Goal: Task Accomplishment & Management: Use online tool/utility

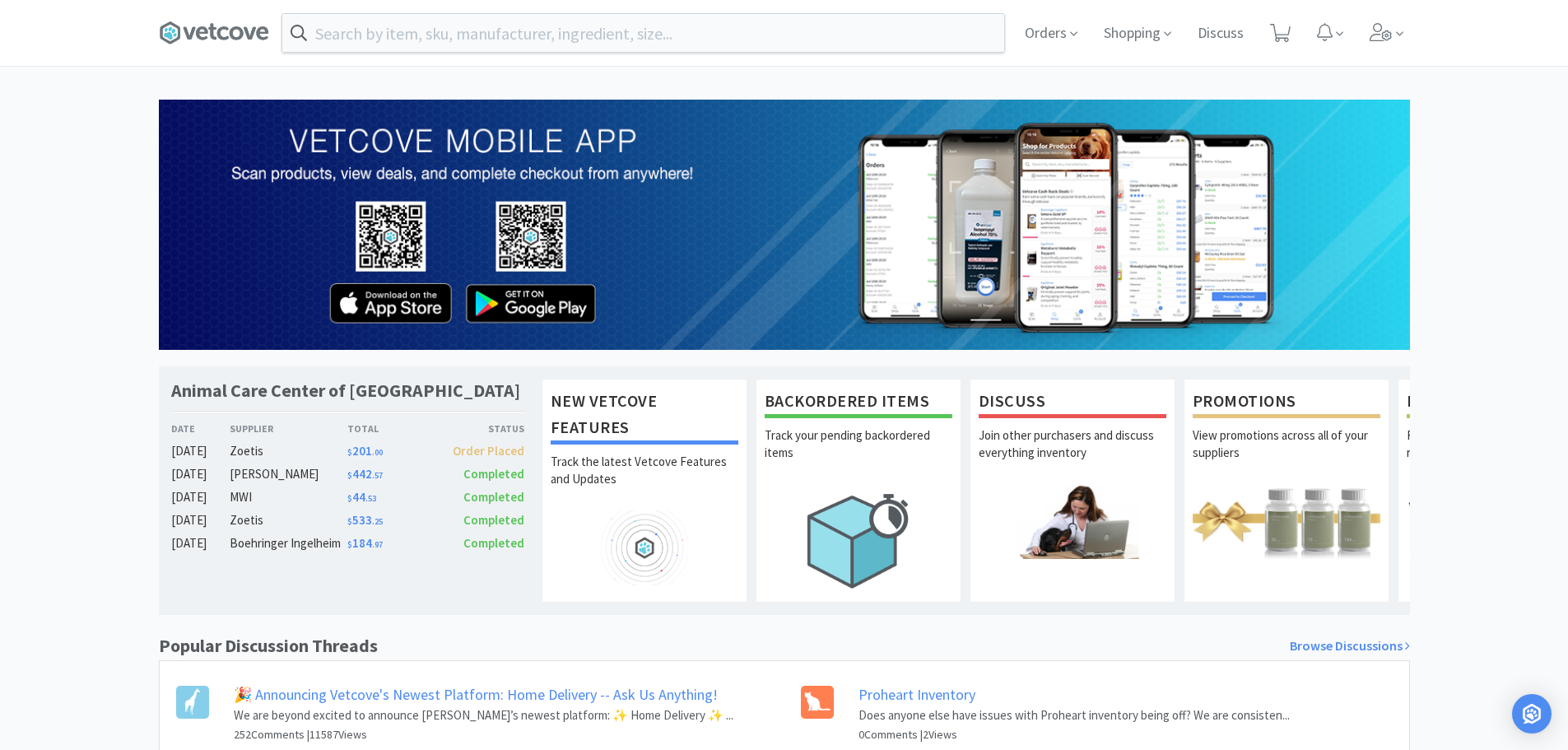
click at [1070, 46] on span "Orders" at bounding box center [1051, 33] width 65 height 65
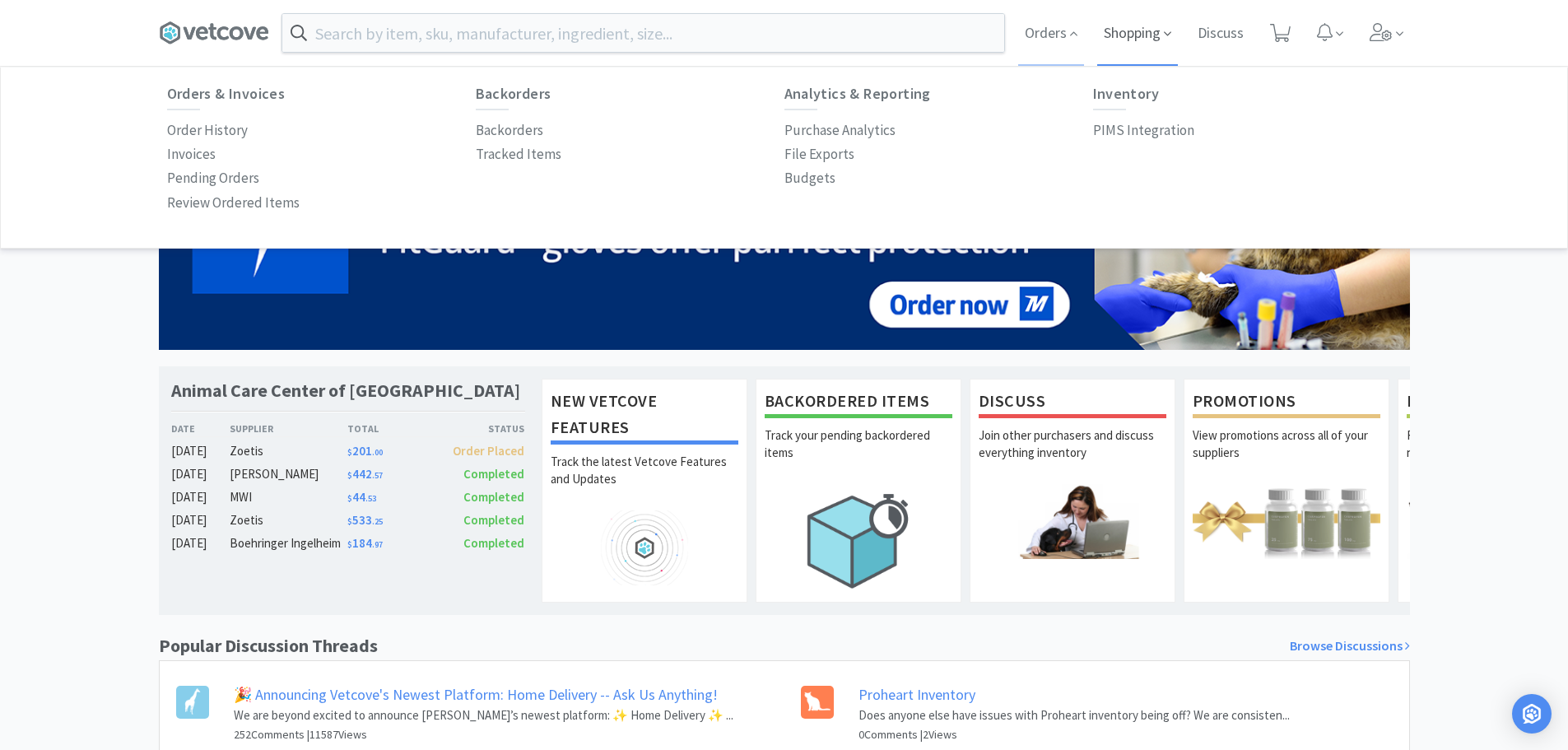
click at [1135, 36] on span "Shopping" at bounding box center [1137, 33] width 81 height 65
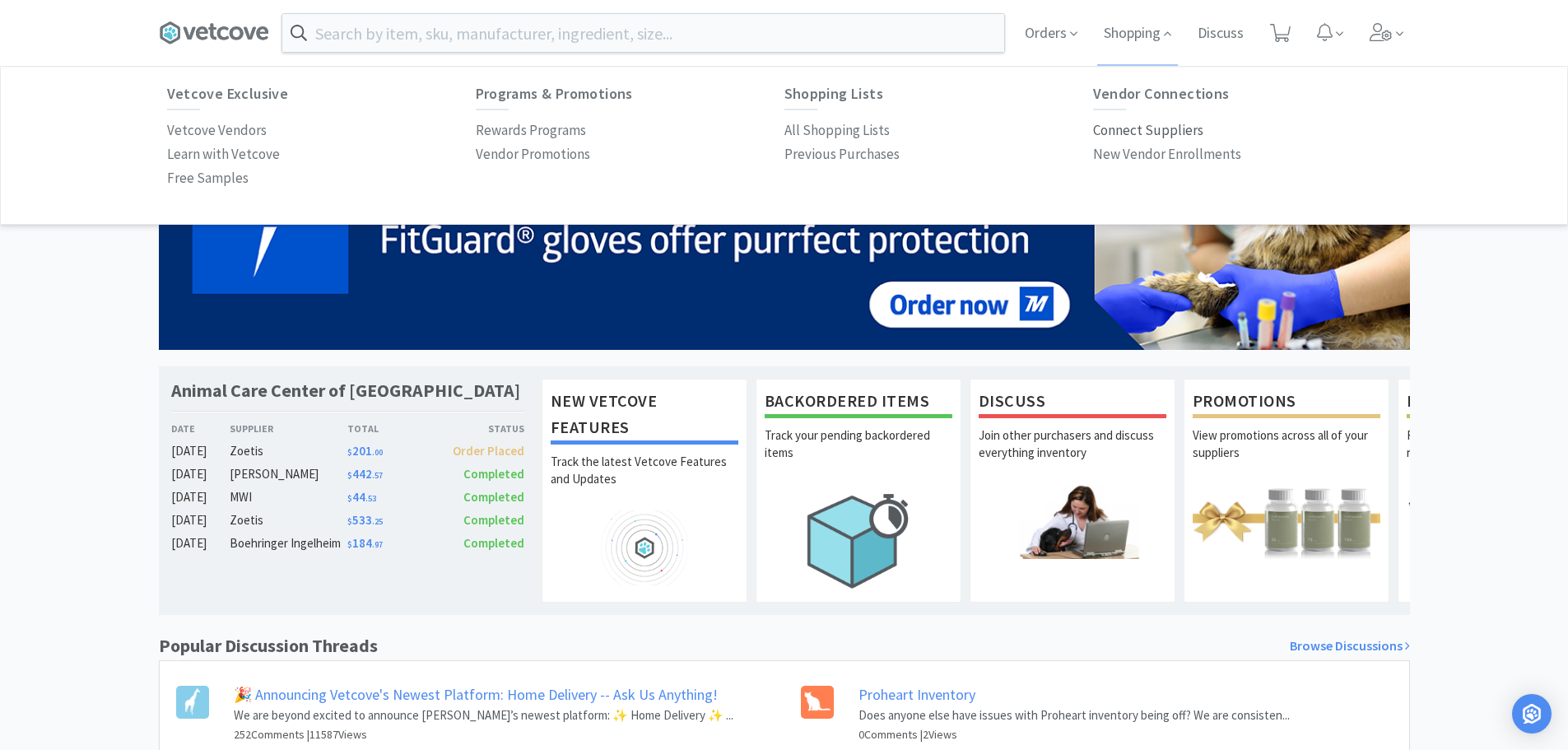
click at [1138, 127] on p "Connect Suppliers" at bounding box center [1148, 130] width 111 height 22
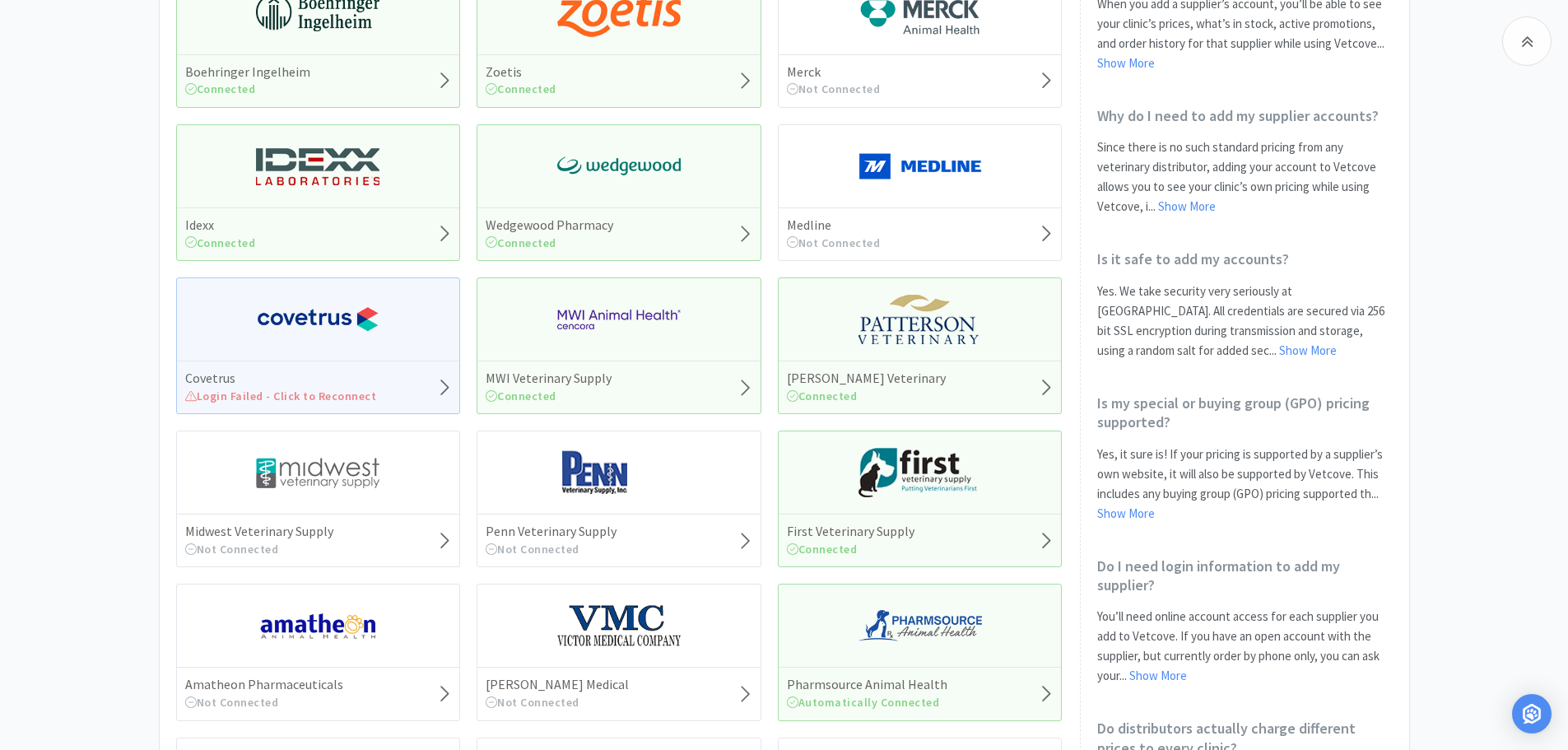
scroll to position [214, 0]
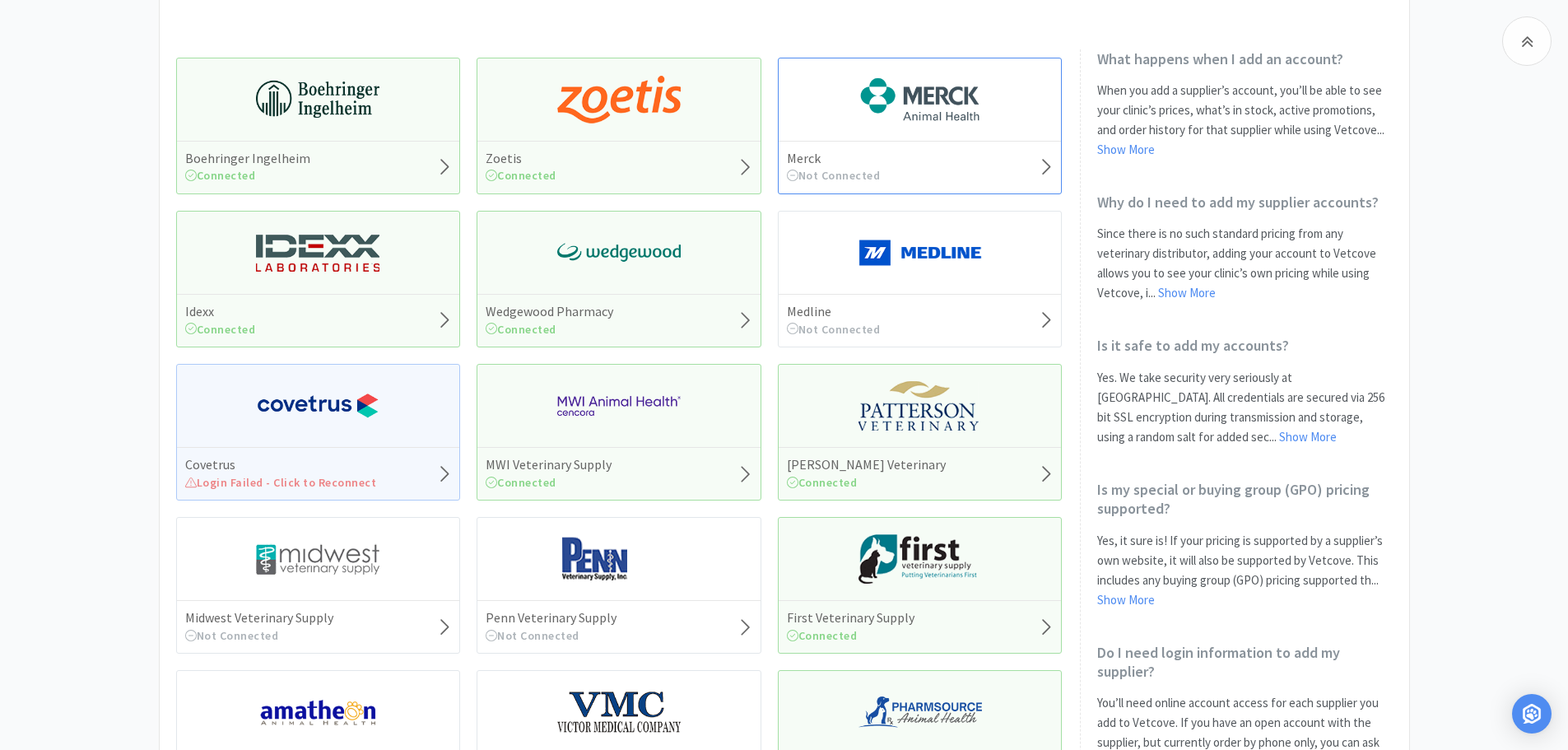
click at [929, 96] on img at bounding box center [920, 99] width 123 height 49
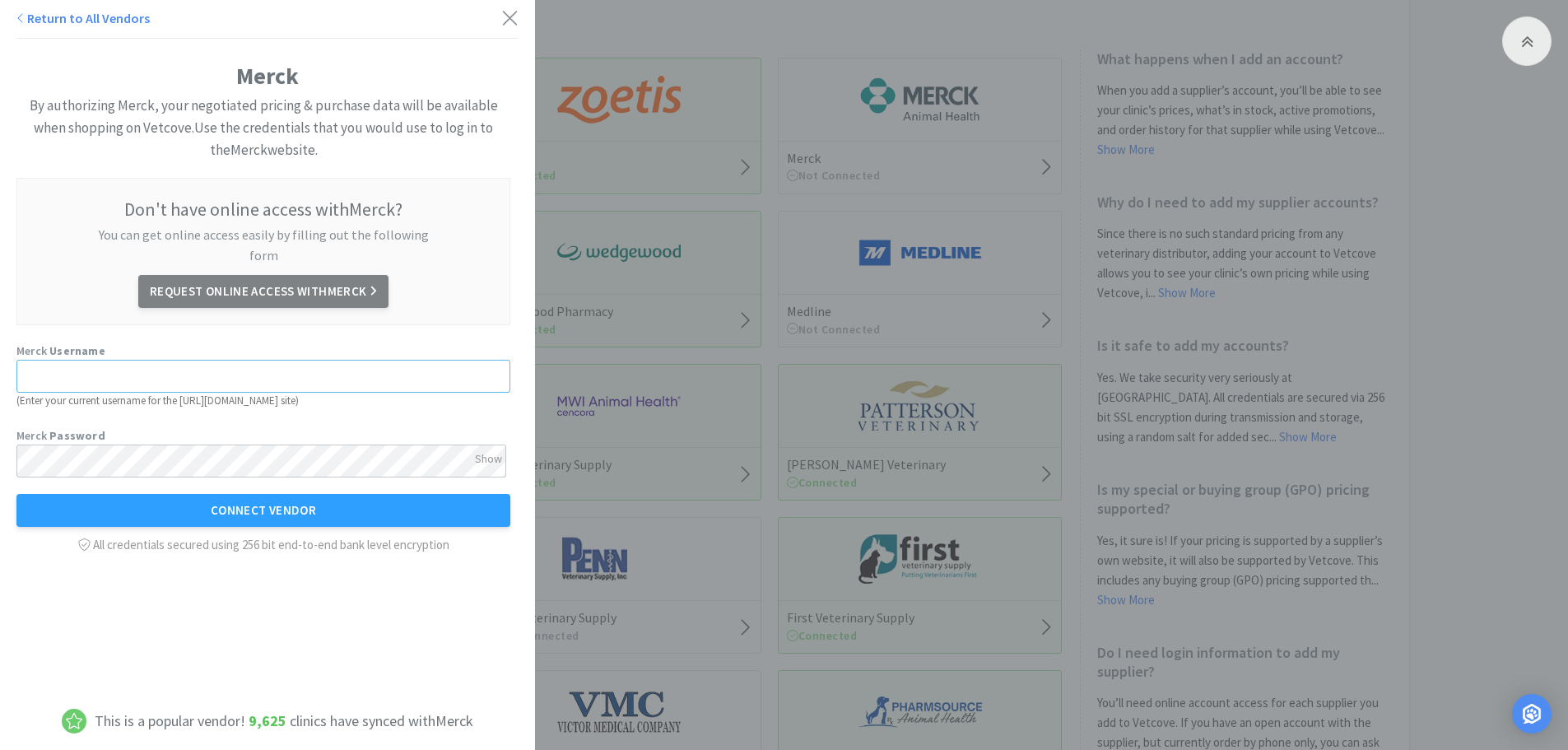
click at [160, 360] on input "text" at bounding box center [263, 376] width 494 height 33
type input "i"
drag, startPoint x: 114, startPoint y: 364, endPoint x: 0, endPoint y: 359, distance: 114.1
click at [0, 357] on div "Merck By authorizing Merck, your negotiated pricing & purchase data will be ava…" at bounding box center [268, 296] width 536 height 592
type input "[EMAIL_ADDRESS][DOMAIN_NAME]"
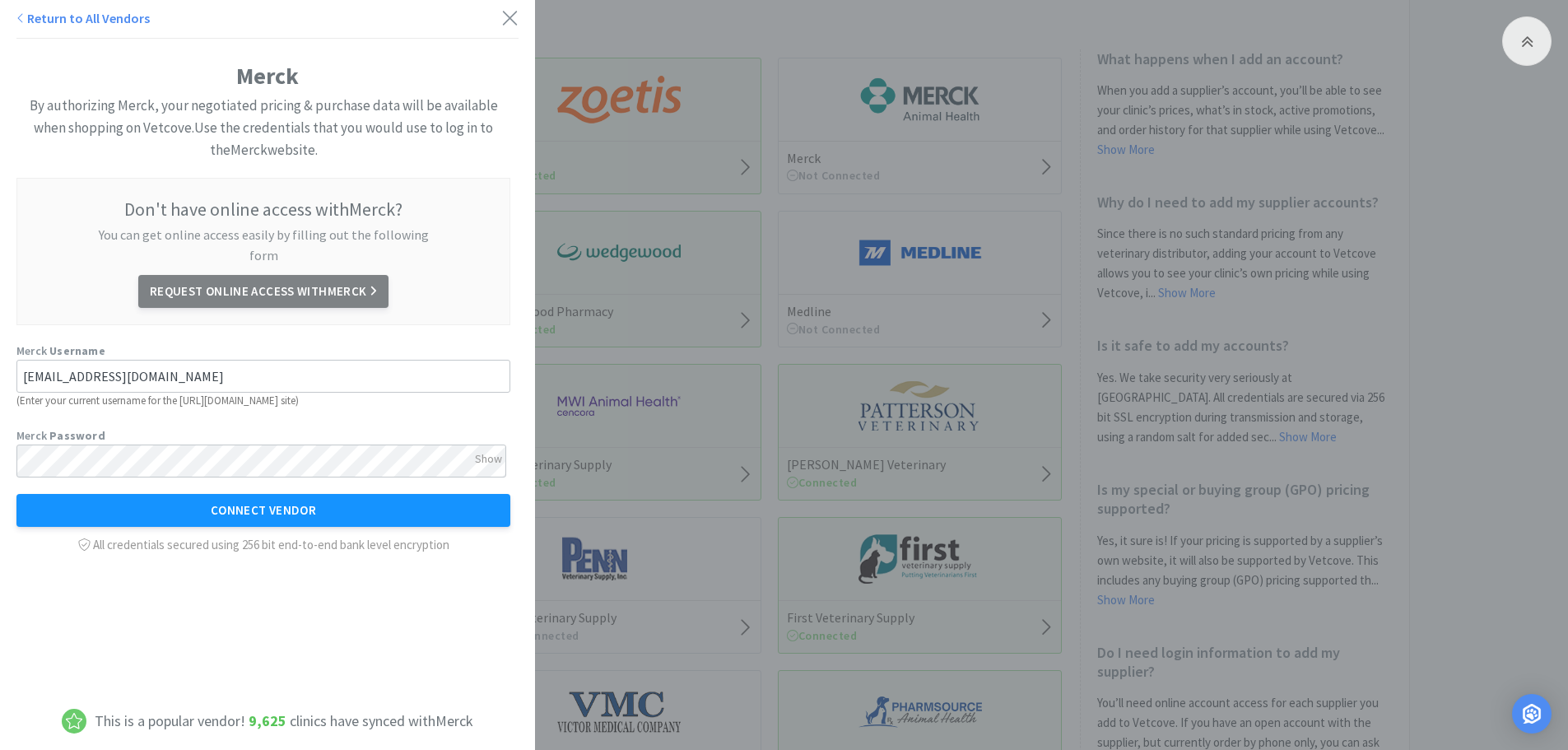
click at [269, 494] on button "Connect Vendor" at bounding box center [263, 510] width 494 height 33
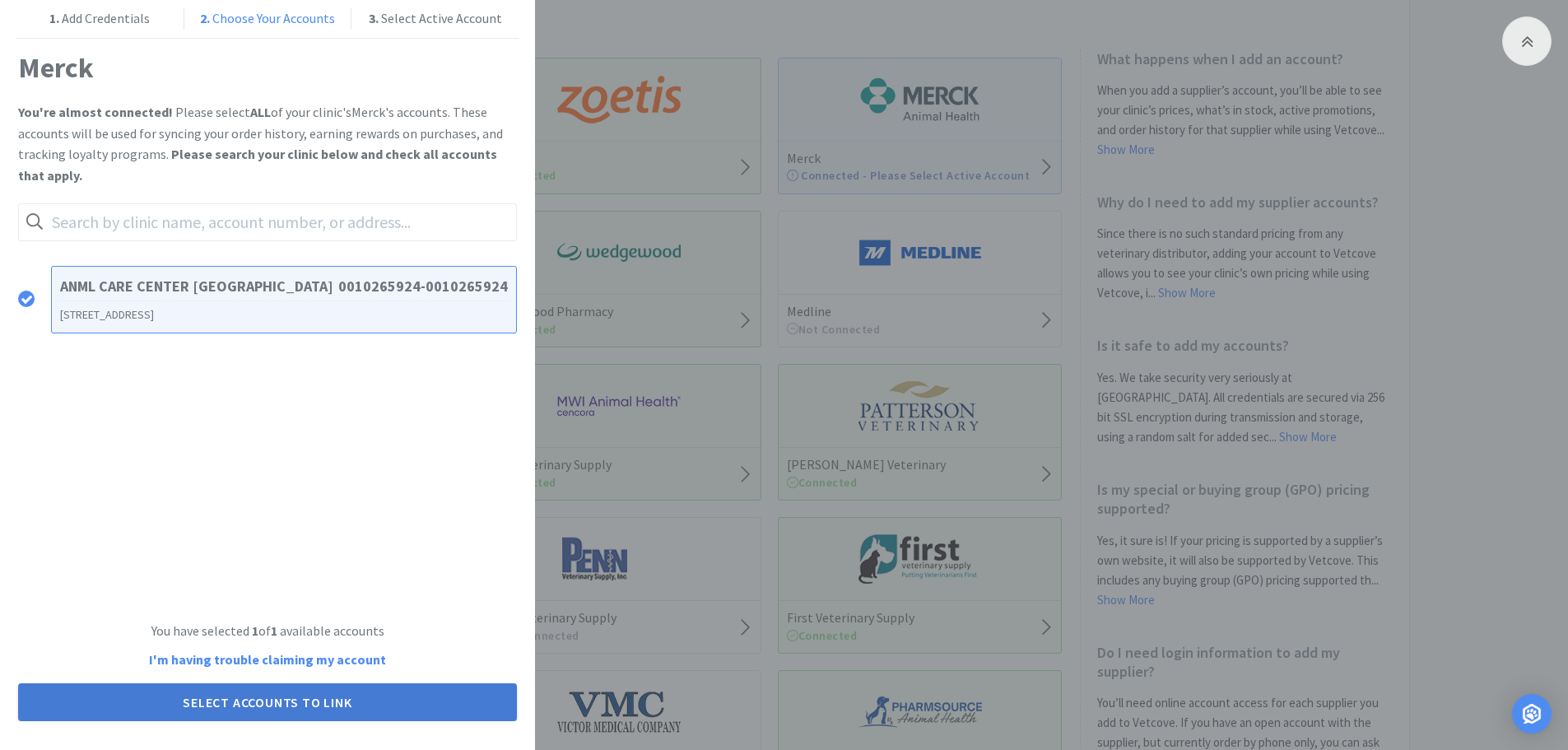
click at [267, 708] on button "Select Accounts to Link" at bounding box center [268, 701] width 499 height 38
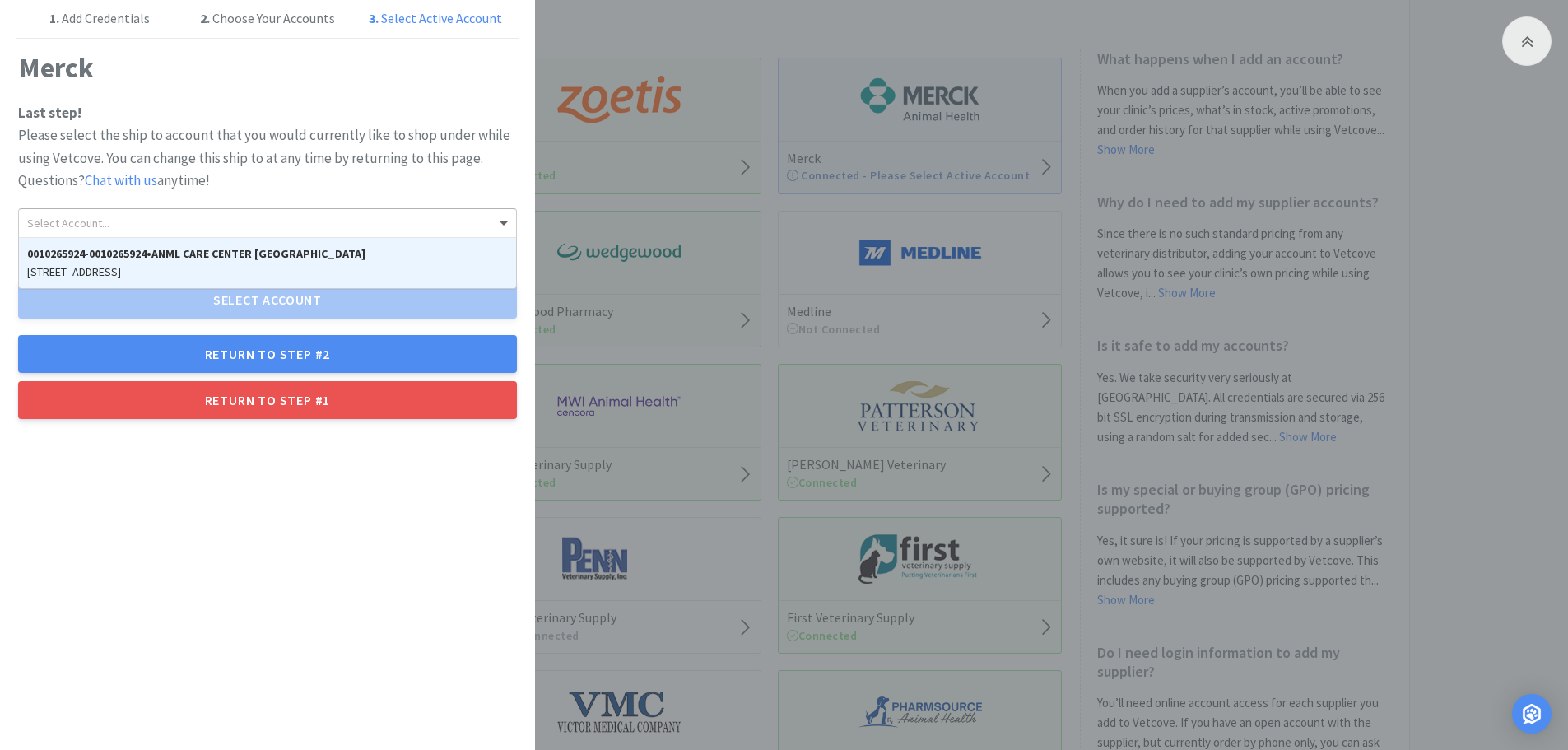
click at [496, 224] on span at bounding box center [506, 222] width 20 height 28
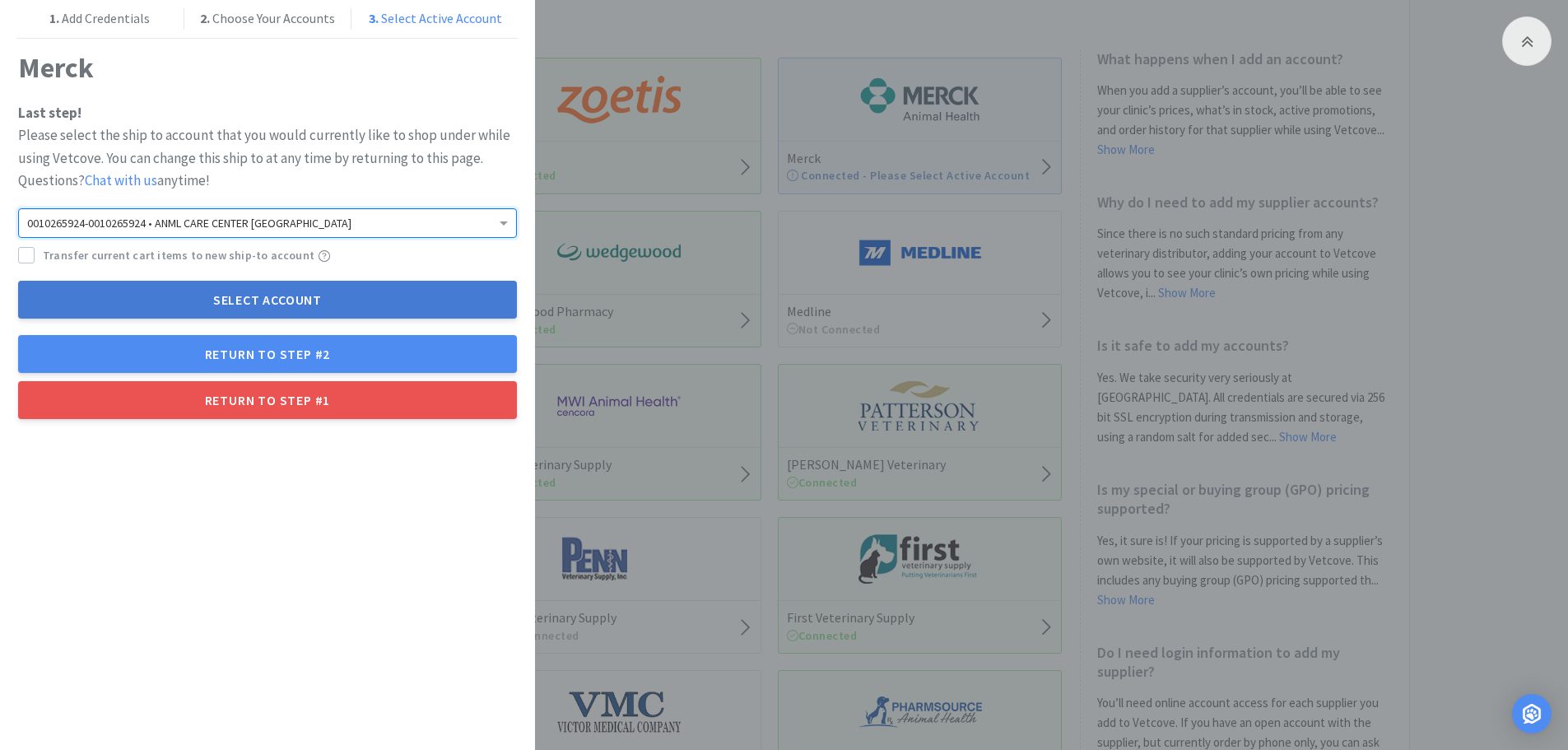
click at [304, 297] on button "Select Account" at bounding box center [268, 298] width 499 height 38
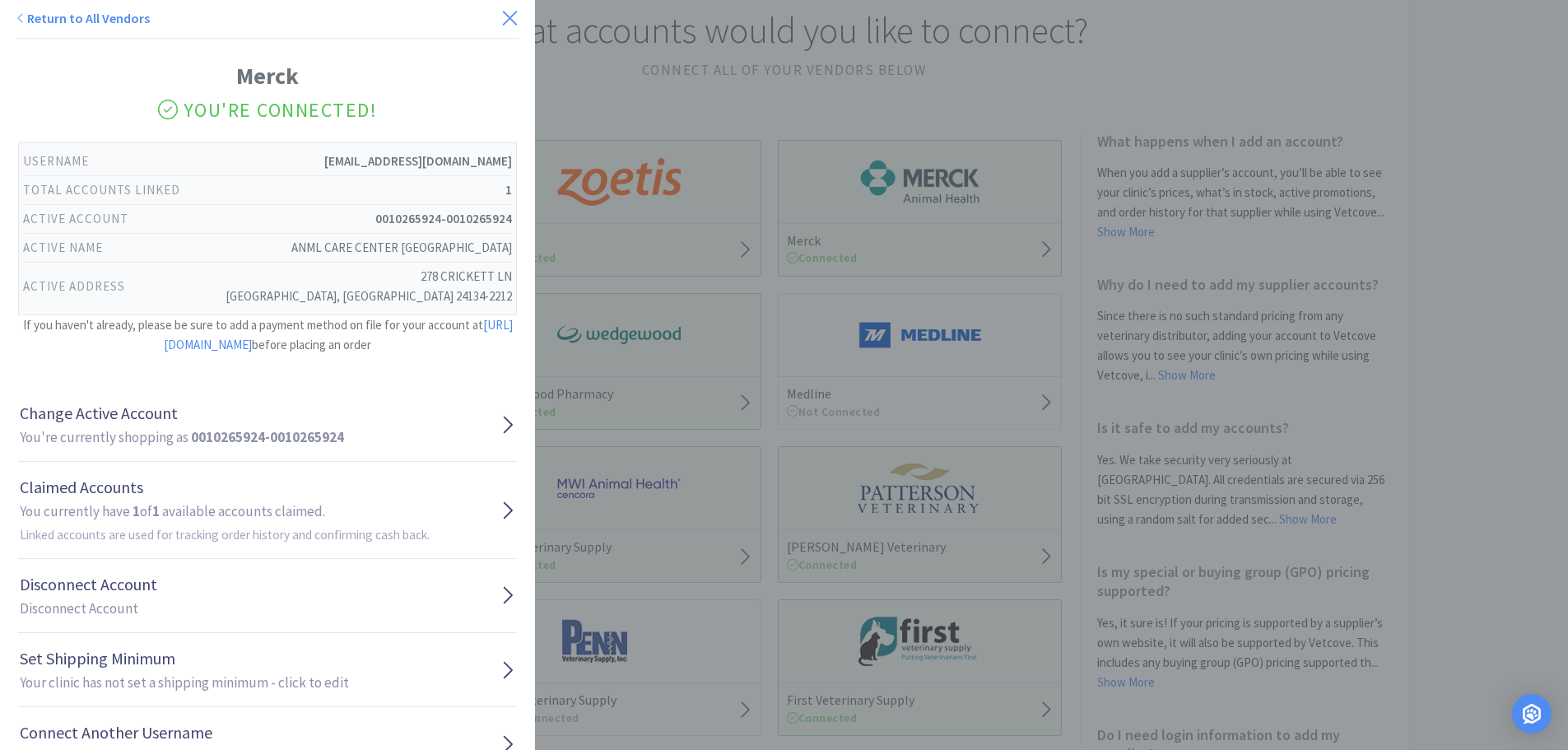
click at [503, 16] on icon at bounding box center [510, 17] width 14 height 14
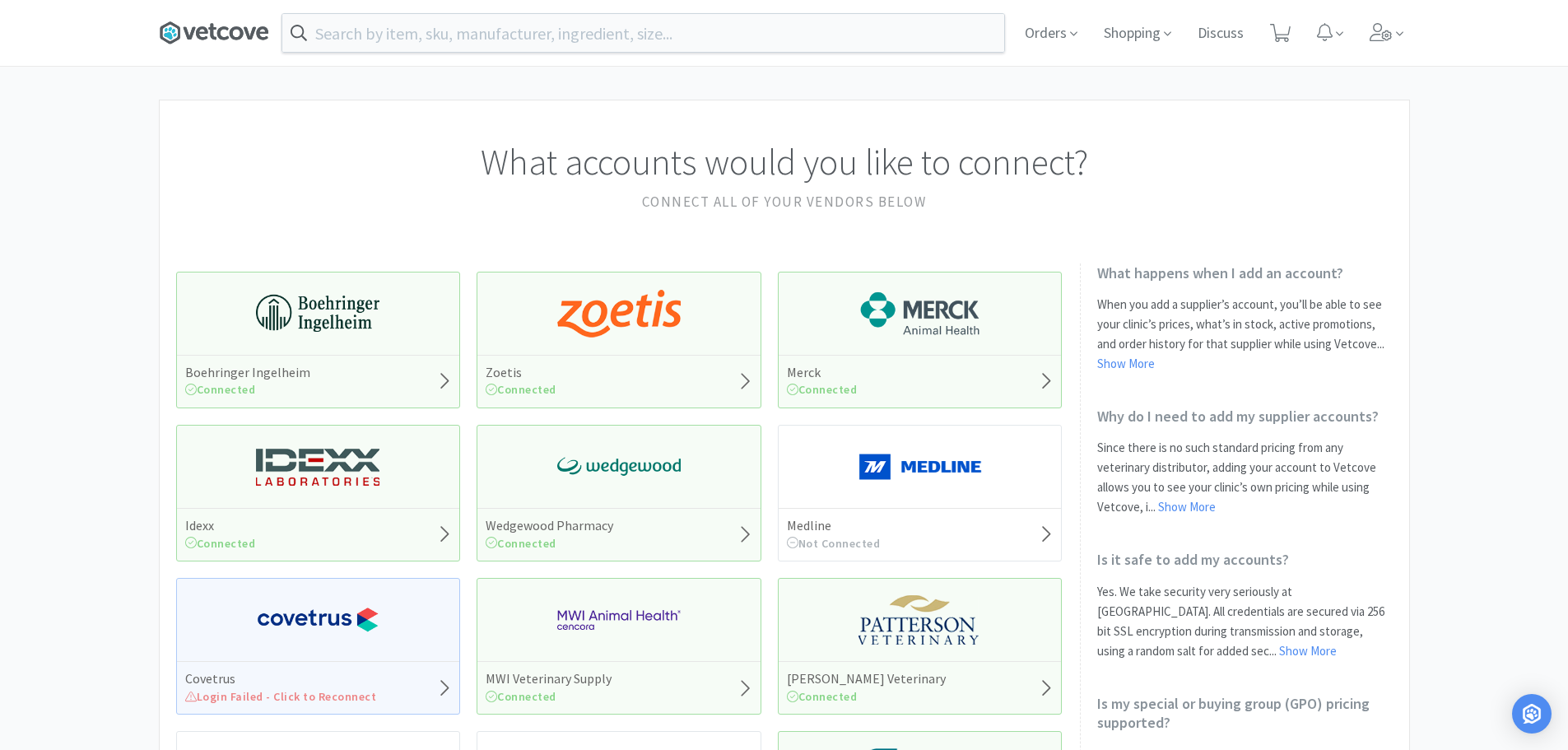
click at [214, 29] on icon at bounding box center [212, 32] width 9 height 16
